Goal: Navigation & Orientation: Understand site structure

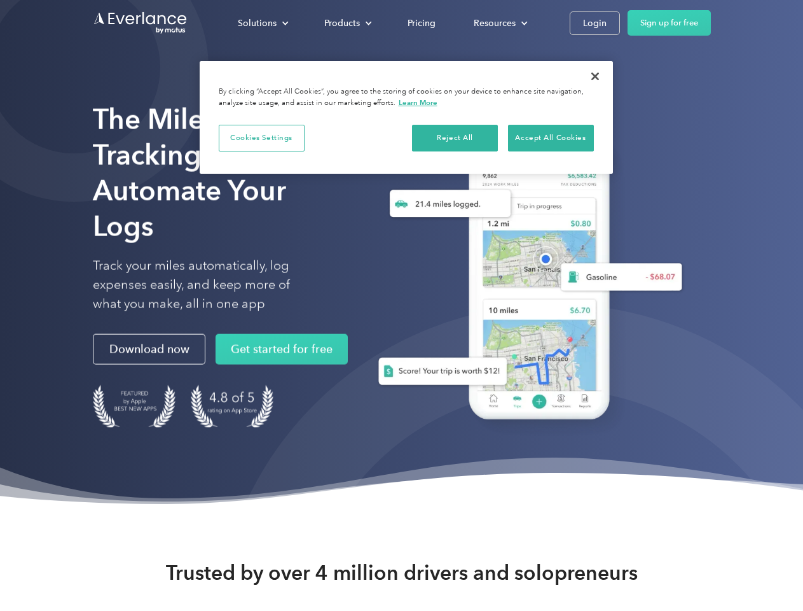
click at [263, 23] on div "Solutions" at bounding box center [257, 23] width 39 height 16
click at [347, 23] on div "Products" at bounding box center [342, 23] width 36 height 16
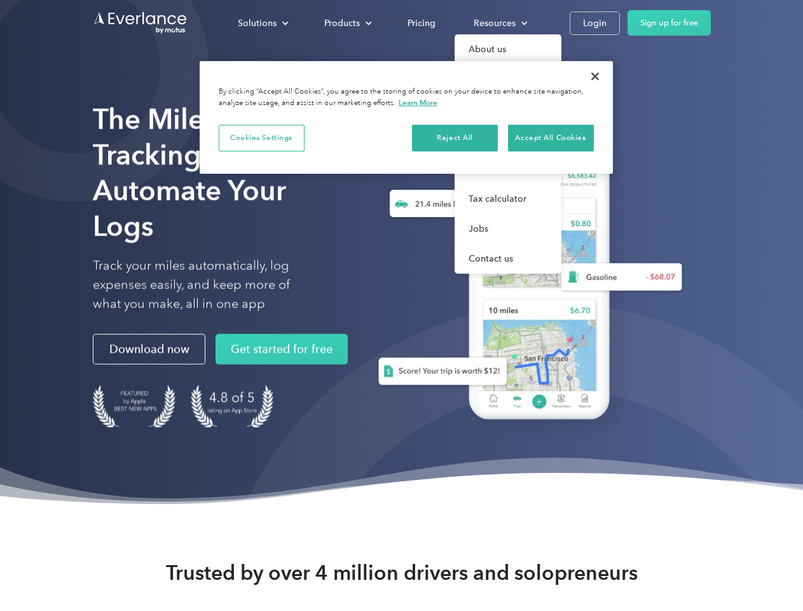
click at [499, 23] on div "Resources" at bounding box center [495, 23] width 42 height 16
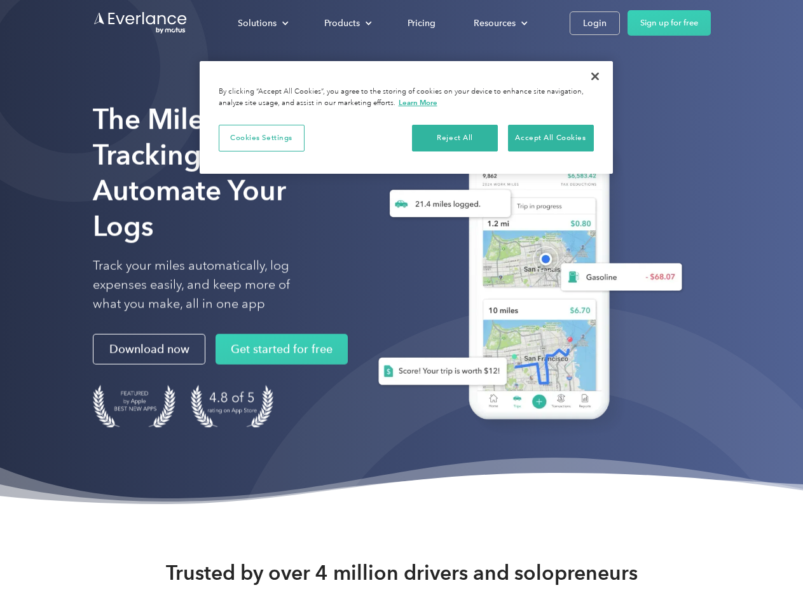
click at [261, 137] on button "Cookies Settings" at bounding box center [262, 138] width 86 height 27
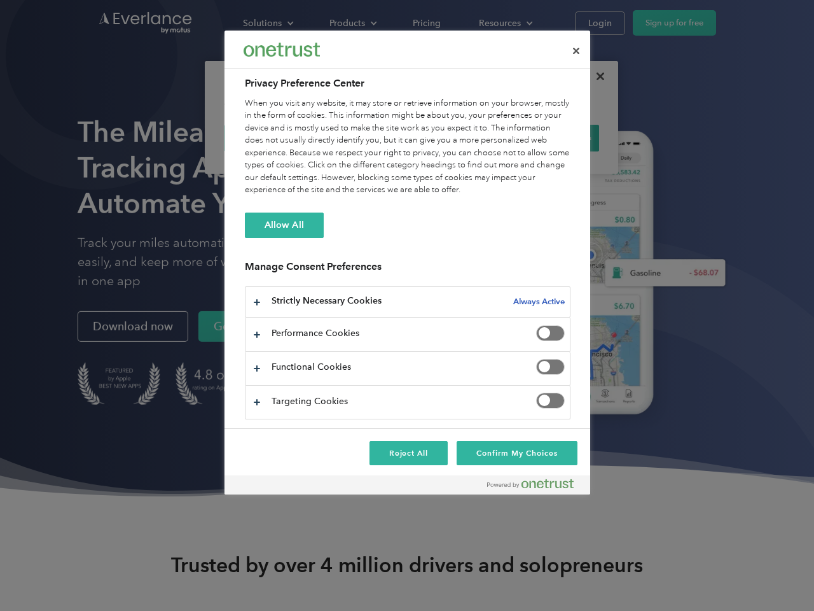
click at [455, 137] on div "When you visit any website, it may store or retrieve information on your browse…" at bounding box center [408, 146] width 326 height 99
click at [551, 137] on div "When you visit any website, it may store or retrieve information on your browse…" at bounding box center [408, 146] width 326 height 99
click at [595, 76] on div at bounding box center [407, 305] width 814 height 611
